Goal: Task Accomplishment & Management: Use online tool/utility

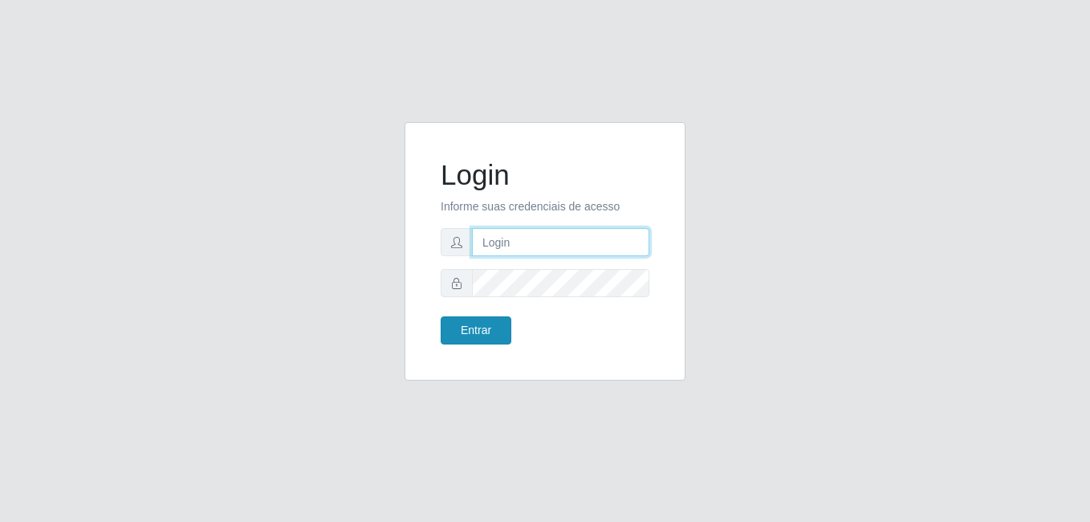
type input "[PERSON_NAME]"
click at [461, 327] on button "Entrar" at bounding box center [476, 330] width 71 height 28
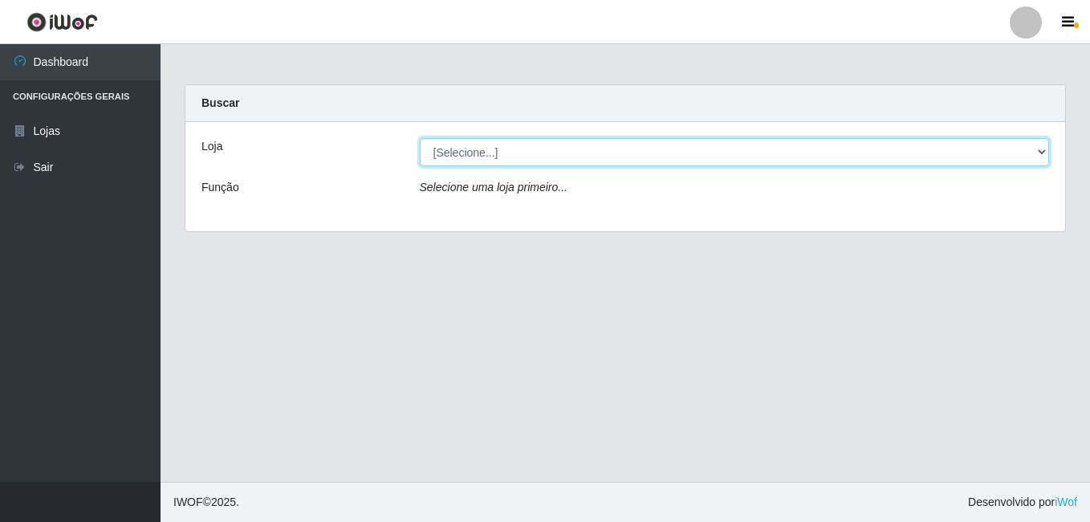
click at [457, 152] on select "[Selecione...] Bemais Supermercados - [GEOGRAPHIC_DATA]" at bounding box center [735, 152] width 630 height 28
select select "249"
click at [420, 138] on select "[Selecione...] Bemais Supermercados - [GEOGRAPHIC_DATA]" at bounding box center [735, 152] width 630 height 28
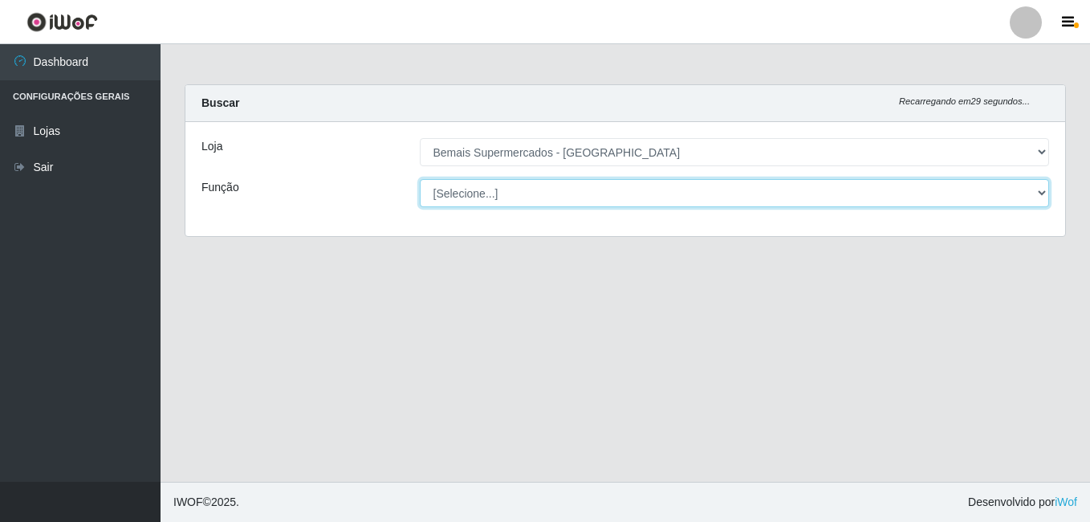
click at [464, 191] on select "[Selecione...] ASG ASG + ASG ++ Auxiliar de Depósito Auxiliar de Depósito + Aux…" at bounding box center [735, 193] width 630 height 28
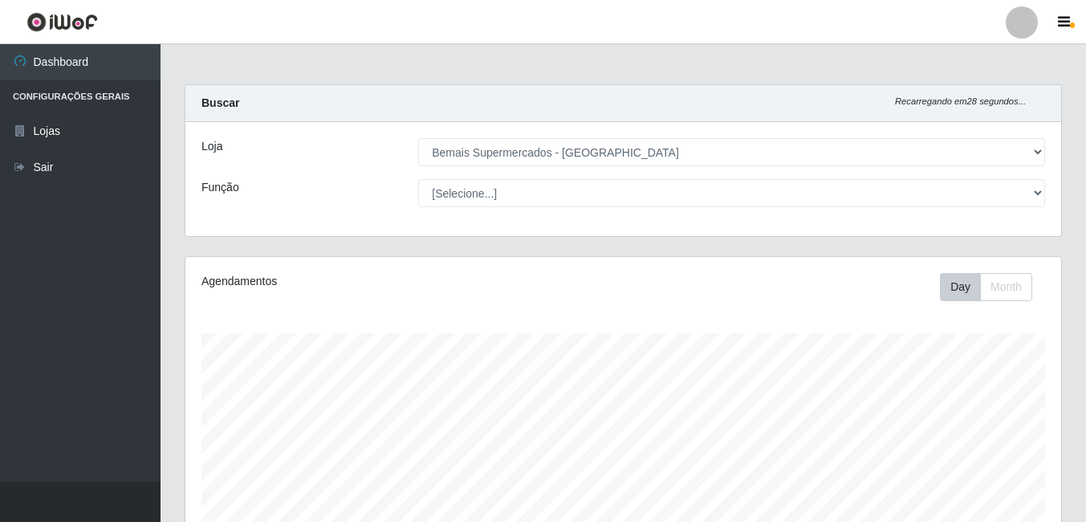
click at [323, 213] on div "Loja [Selecione...] Bemais Supermercados - Três Ruas Função [Selecione...] ASG …" at bounding box center [623, 179] width 876 height 114
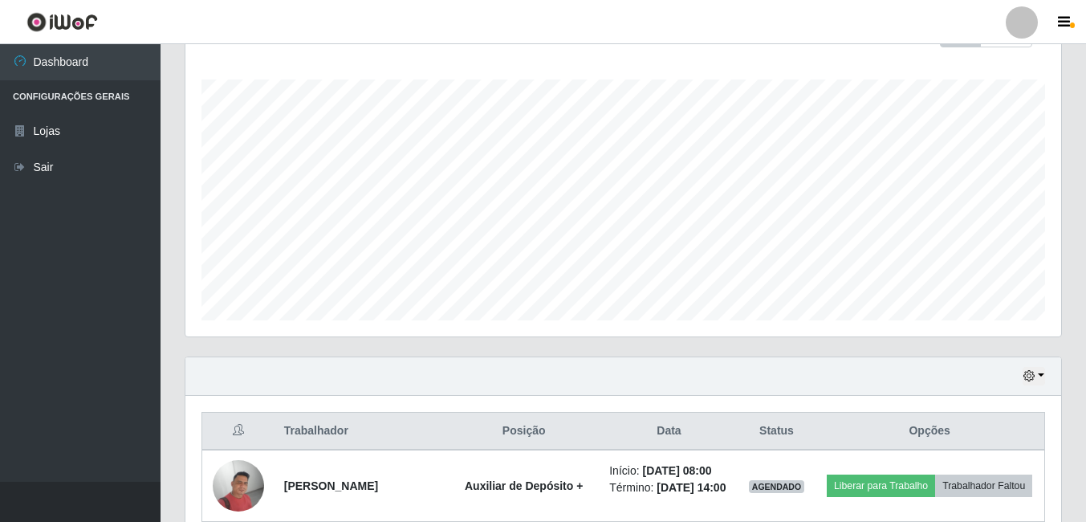
scroll to position [241, 0]
